Goal: Navigation & Orientation: Find specific page/section

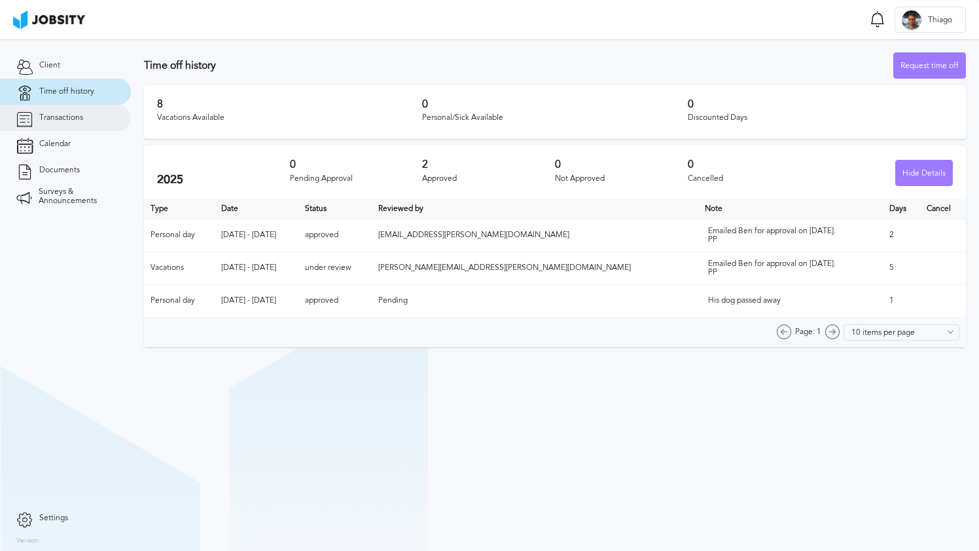
click at [81, 119] on span "Transactions" at bounding box center [61, 117] width 44 height 9
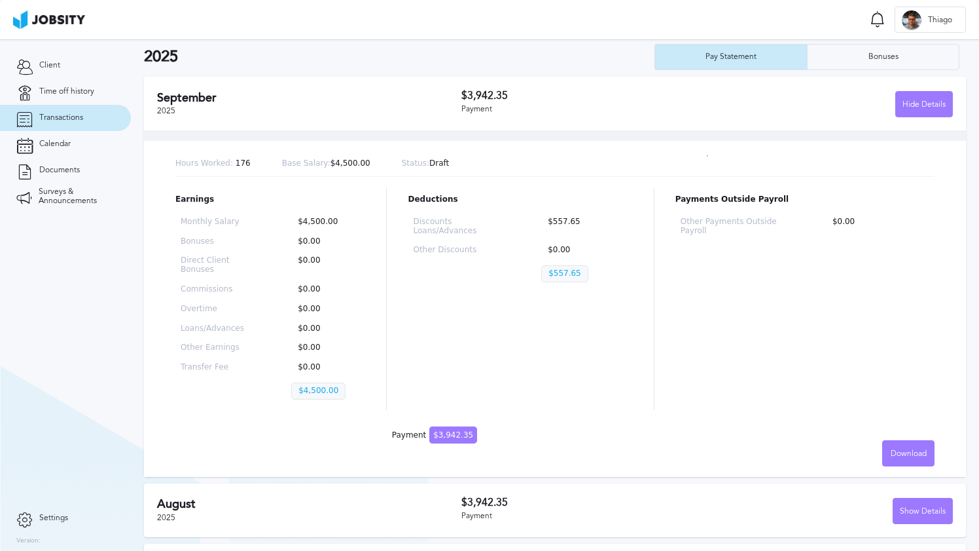
scroll to position [33, 0]
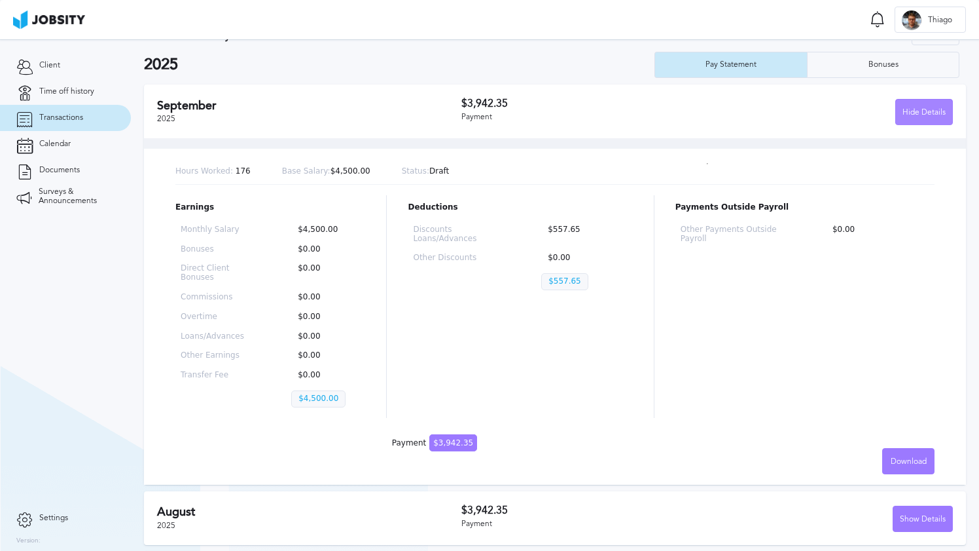
click at [915, 118] on div "Hide Details" at bounding box center [924, 113] width 56 height 26
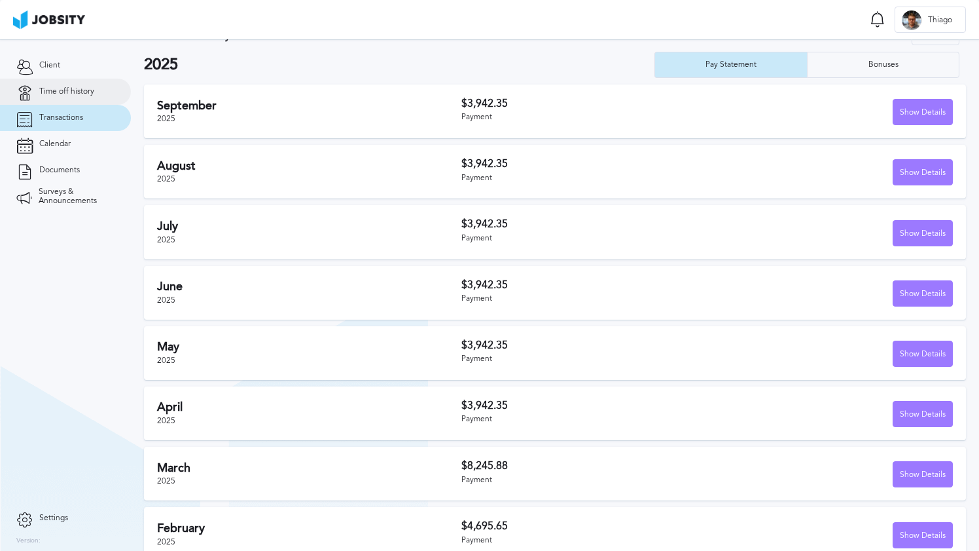
click at [82, 91] on span "Time off history" at bounding box center [66, 91] width 55 height 9
